Goal: Check status: Check status

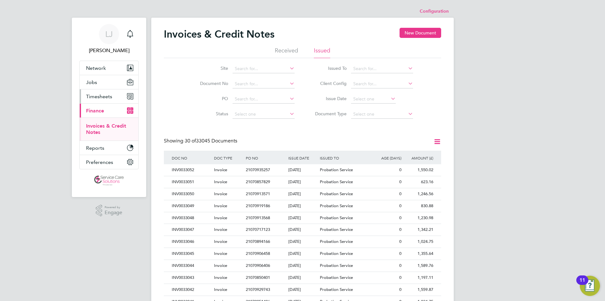
click at [107, 96] on span "Timesheets" at bounding box center [99, 96] width 26 height 6
click at [103, 109] on link "Timesheets" at bounding box center [99, 111] width 26 height 6
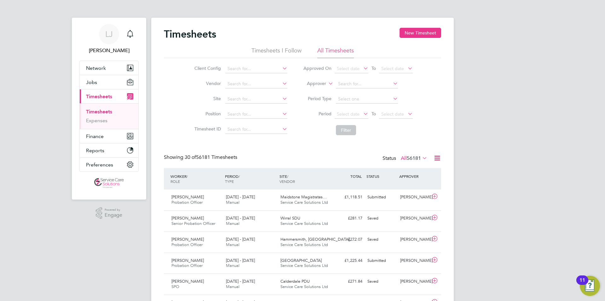
click at [437, 156] on icon at bounding box center [438, 158] width 8 height 8
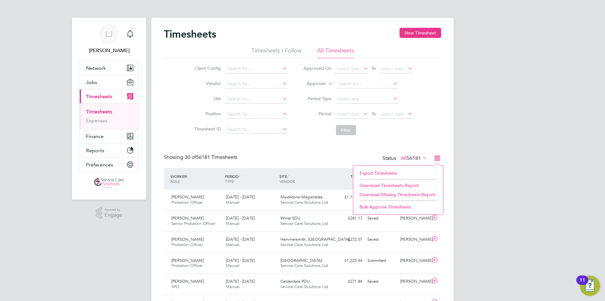
click at [377, 183] on li "Download Timesheets Report" at bounding box center [399, 185] width 84 height 9
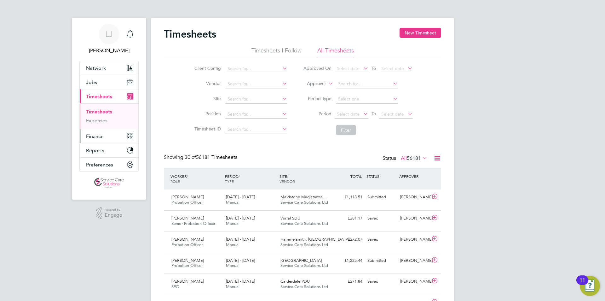
click at [96, 137] on span "Finance" at bounding box center [95, 136] width 18 height 6
click at [104, 129] on li "Invoices & Credit Notes" at bounding box center [109, 129] width 47 height 13
click at [106, 126] on link "Invoices & Credit Notes" at bounding box center [105, 129] width 39 height 12
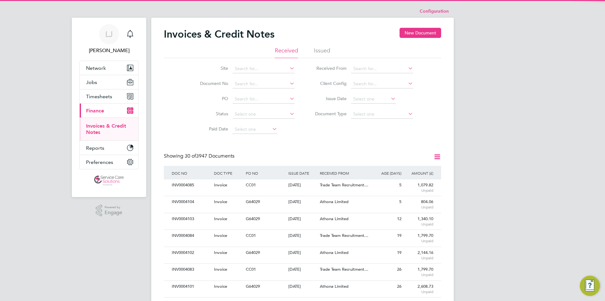
scroll to position [12, 43]
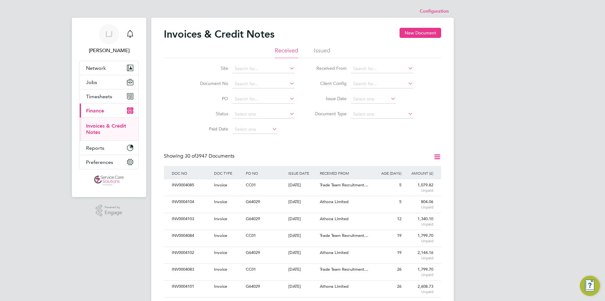
click at [332, 49] on ul "Received Issued" at bounding box center [303, 52] width 278 height 11
click at [326, 50] on li "Issued" at bounding box center [322, 52] width 16 height 11
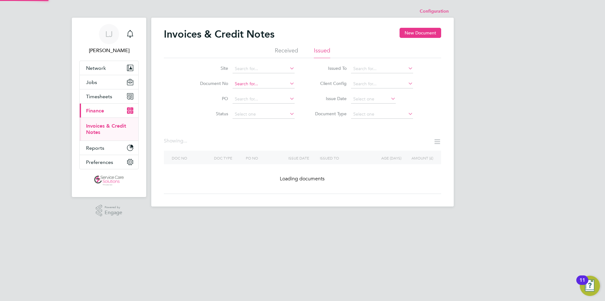
click at [248, 82] on input at bounding box center [264, 83] width 62 height 9
paste input "INV0032960"
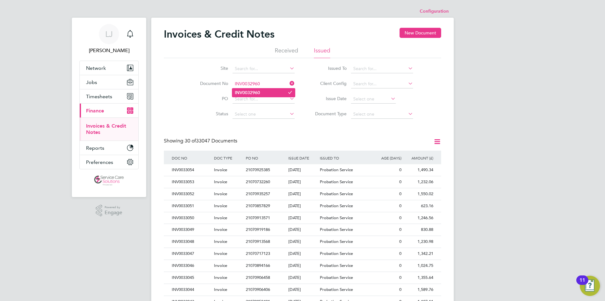
type input "INV0032960"
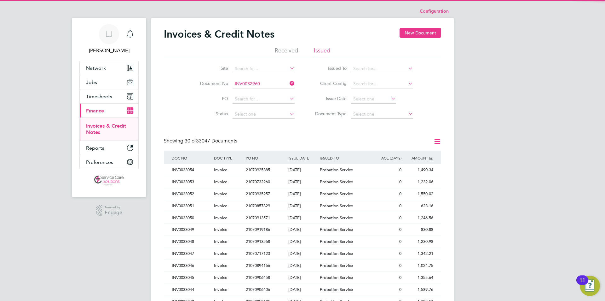
click at [263, 92] on li "INV0032960" at bounding box center [263, 92] width 63 height 9
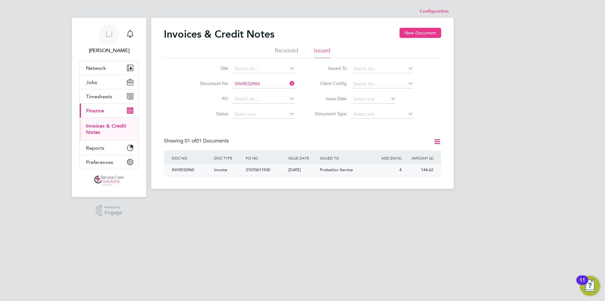
click at [303, 168] on div "[DATE]" at bounding box center [303, 170] width 32 height 12
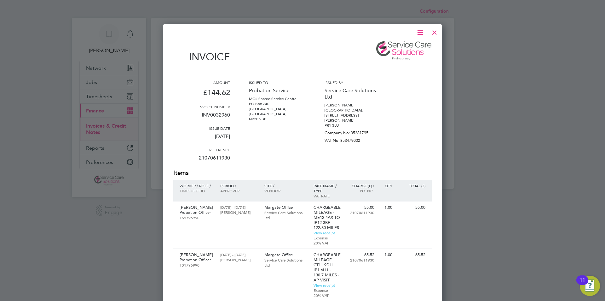
click at [435, 33] on div at bounding box center [434, 30] width 11 height 11
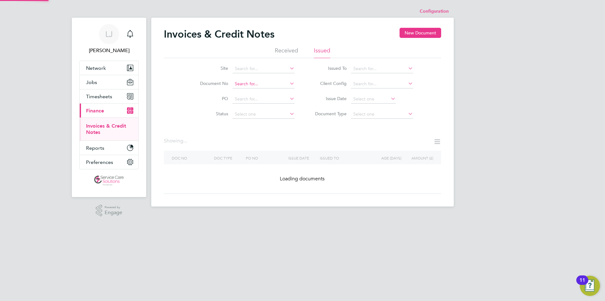
click at [263, 86] on input at bounding box center [264, 83] width 62 height 9
paste input "INV0032967"
type input "INV0032967"
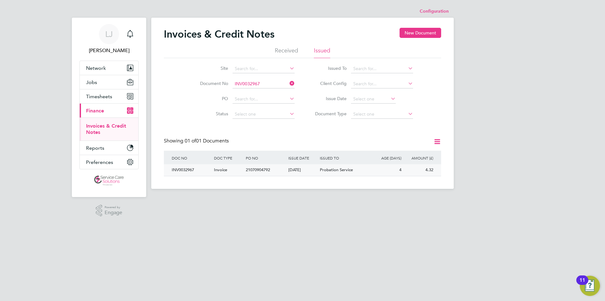
click at [331, 169] on span "Probation Service" at bounding box center [336, 169] width 33 height 5
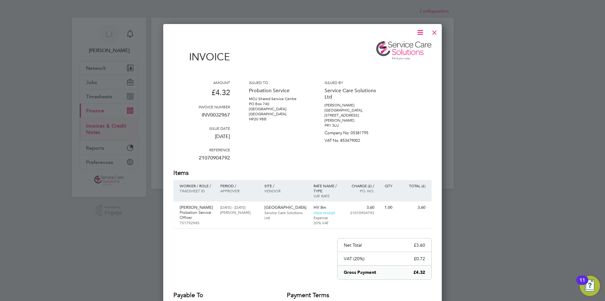
click at [435, 33] on div at bounding box center [434, 30] width 11 height 11
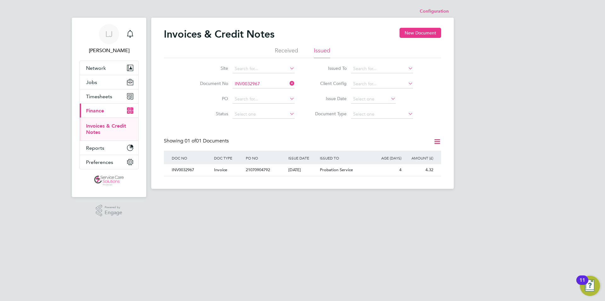
click at [289, 81] on icon at bounding box center [289, 83] width 0 height 9
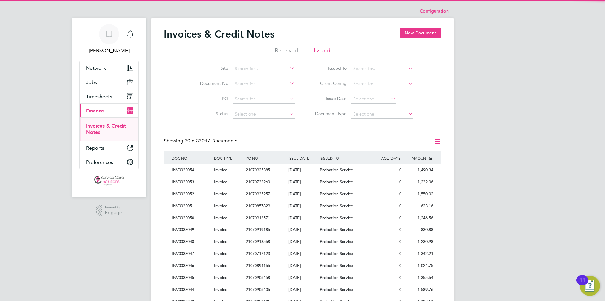
scroll to position [12, 43]
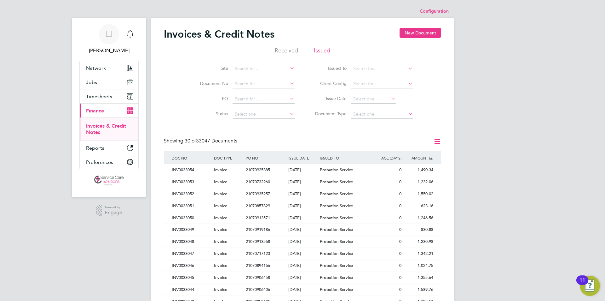
click at [313, 133] on div "Invoices & Credit Notes New Document Received Issued Site Document No PO Status…" at bounding box center [303, 281] width 278 height 507
